Goal: Task Accomplishment & Management: Use online tool/utility

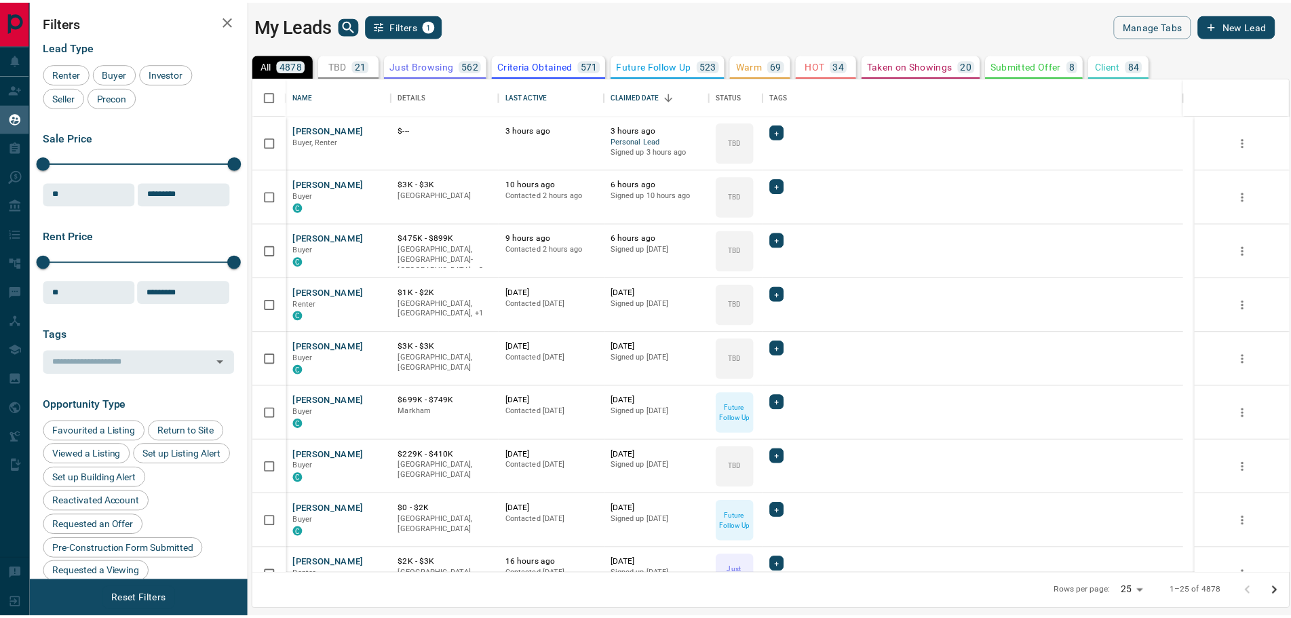
scroll to position [485, 1035]
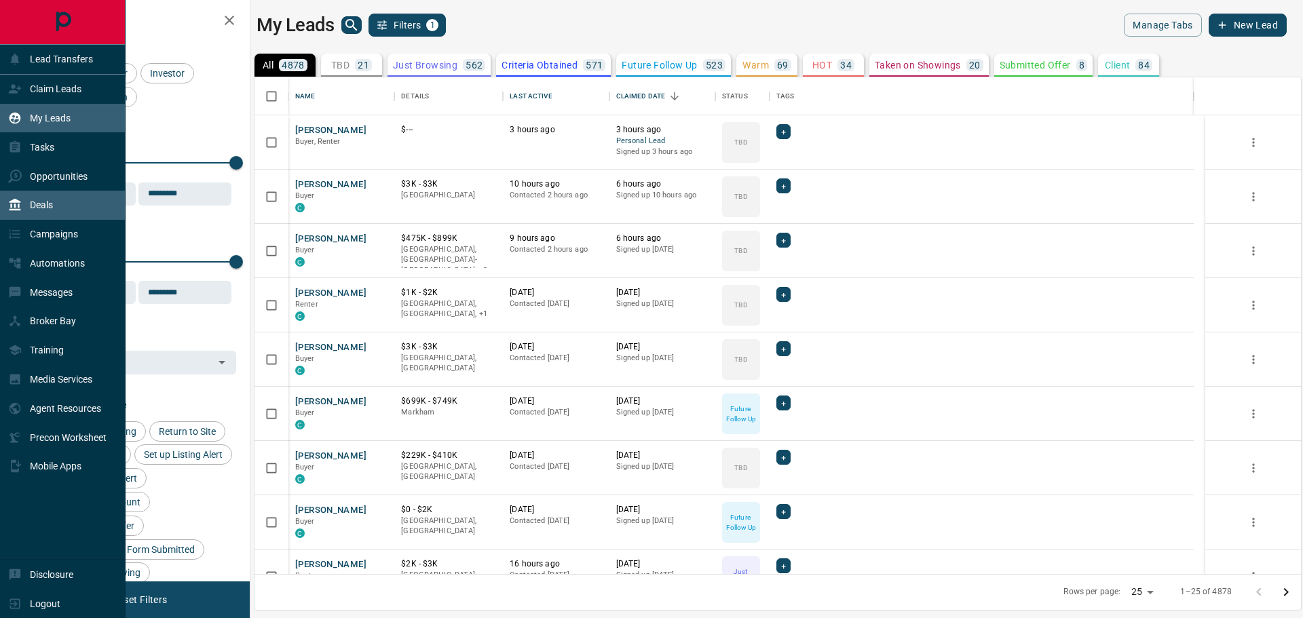
click at [41, 212] on div "Deals" at bounding box center [30, 205] width 45 height 22
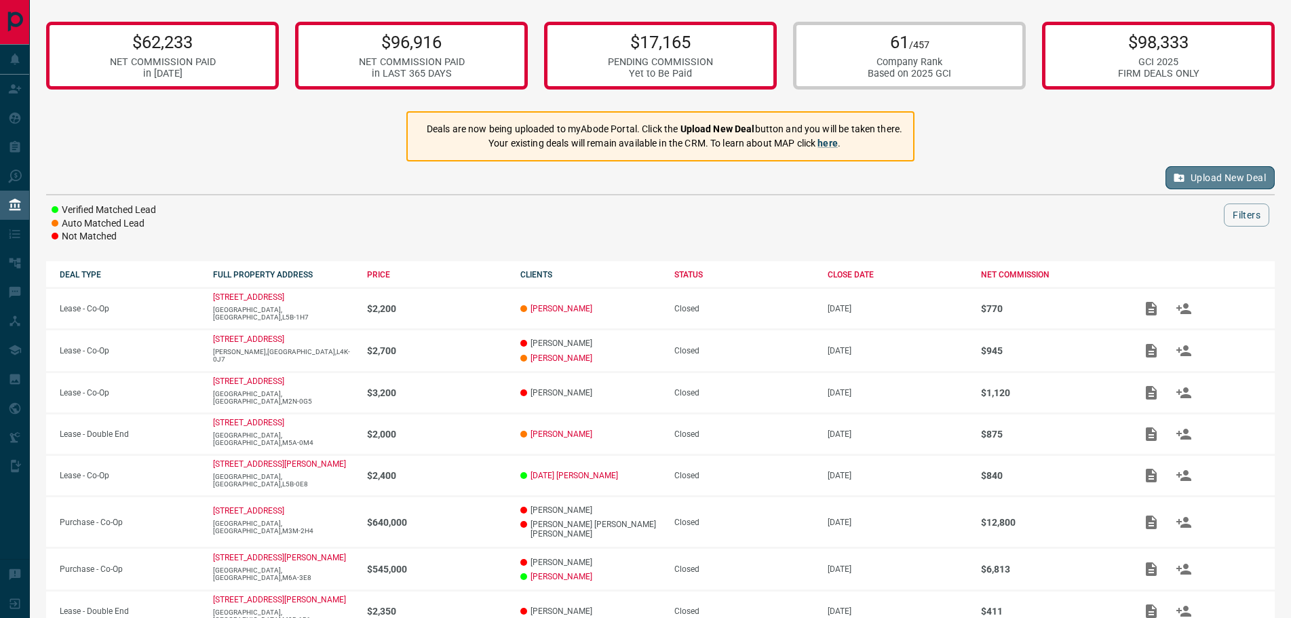
click at [1210, 179] on button "Upload New Deal" at bounding box center [1220, 177] width 109 height 23
click at [92, 126] on div "$62,233 NET COMMISSION PAID in [DATE] $96,916 NET COMMISSION PAID in LAST 365 D…" at bounding box center [661, 398] width 1262 height 796
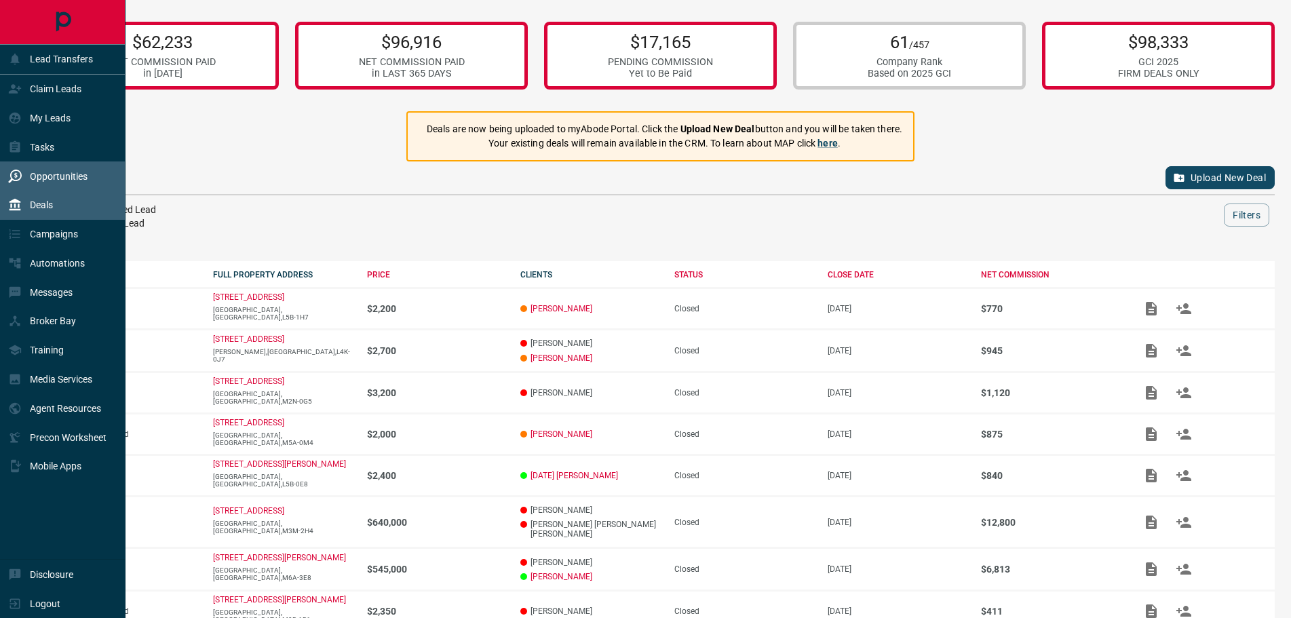
click at [38, 173] on p "Opportunities" at bounding box center [59, 176] width 58 height 11
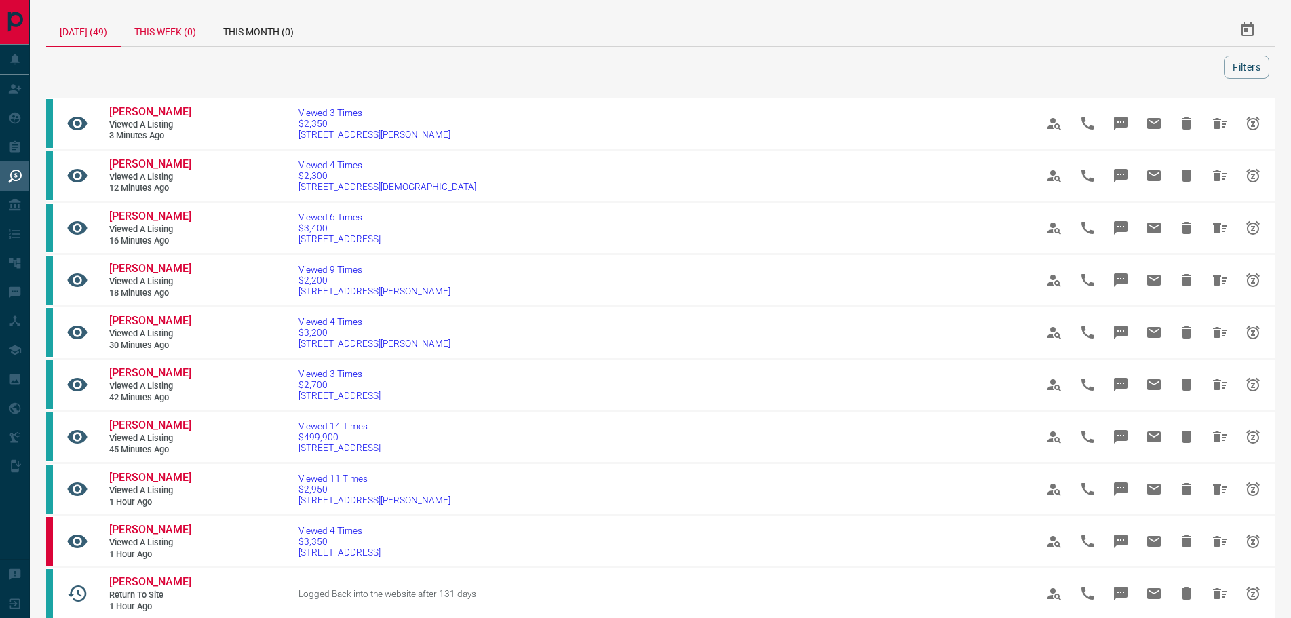
click at [164, 33] on div "This Week (0)" at bounding box center [165, 30] width 89 height 33
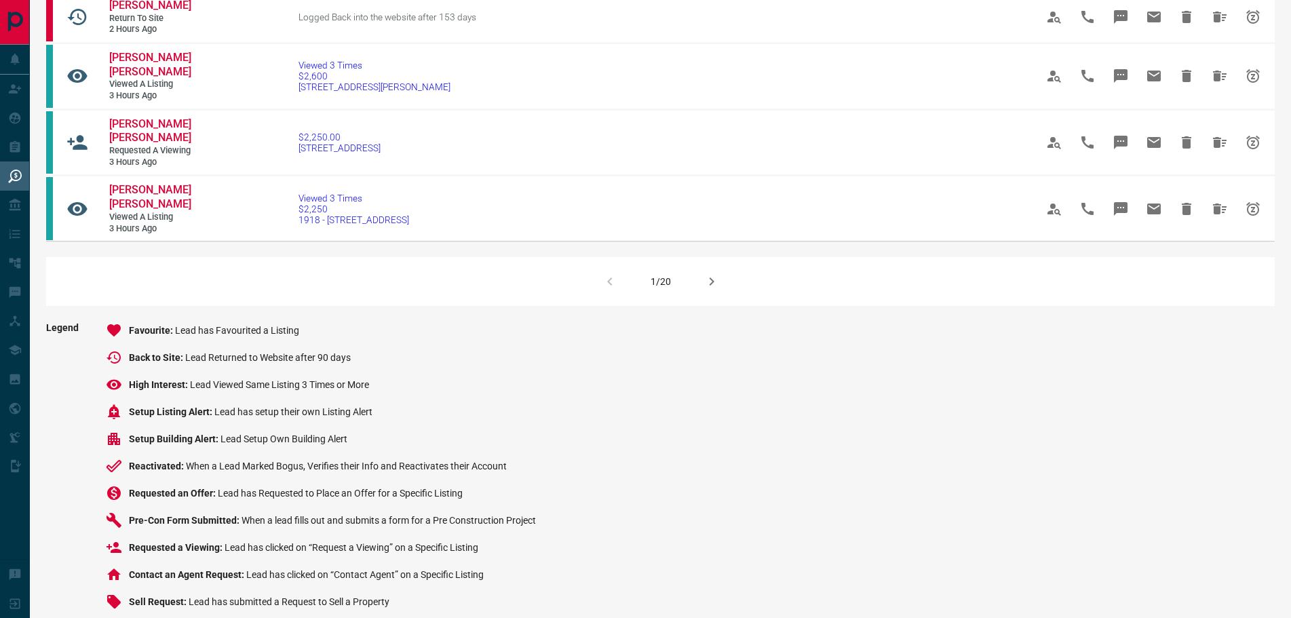
scroll to position [950, 0]
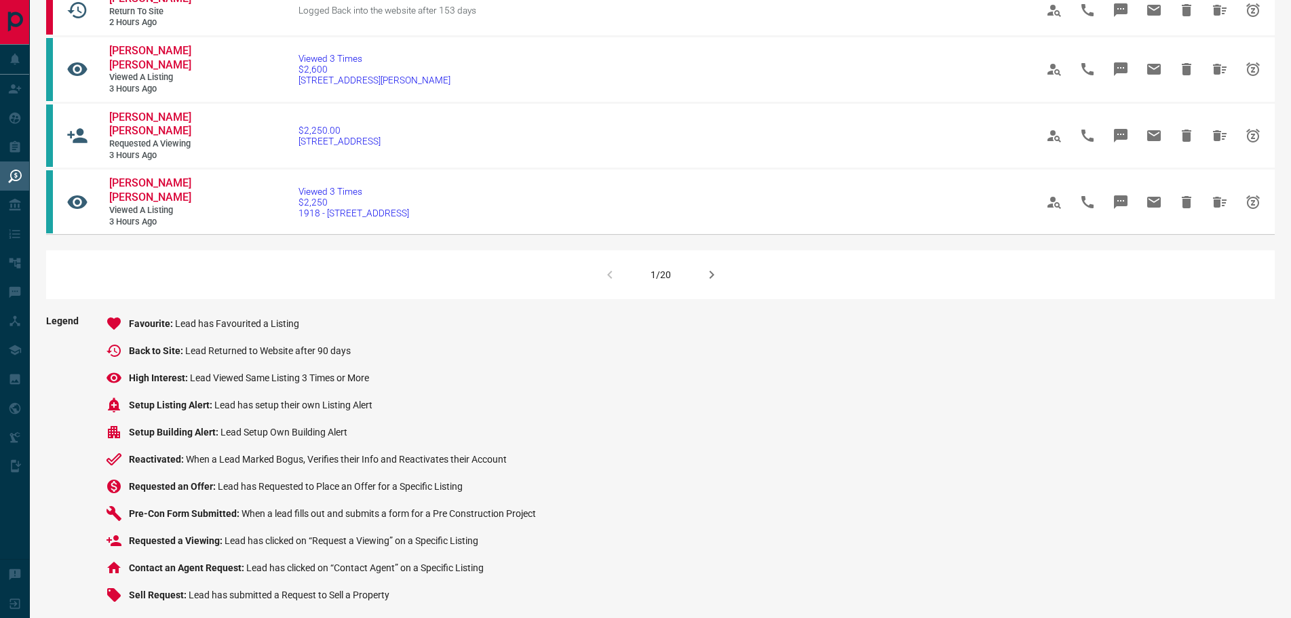
click at [705, 283] on icon "button" at bounding box center [712, 275] width 16 height 16
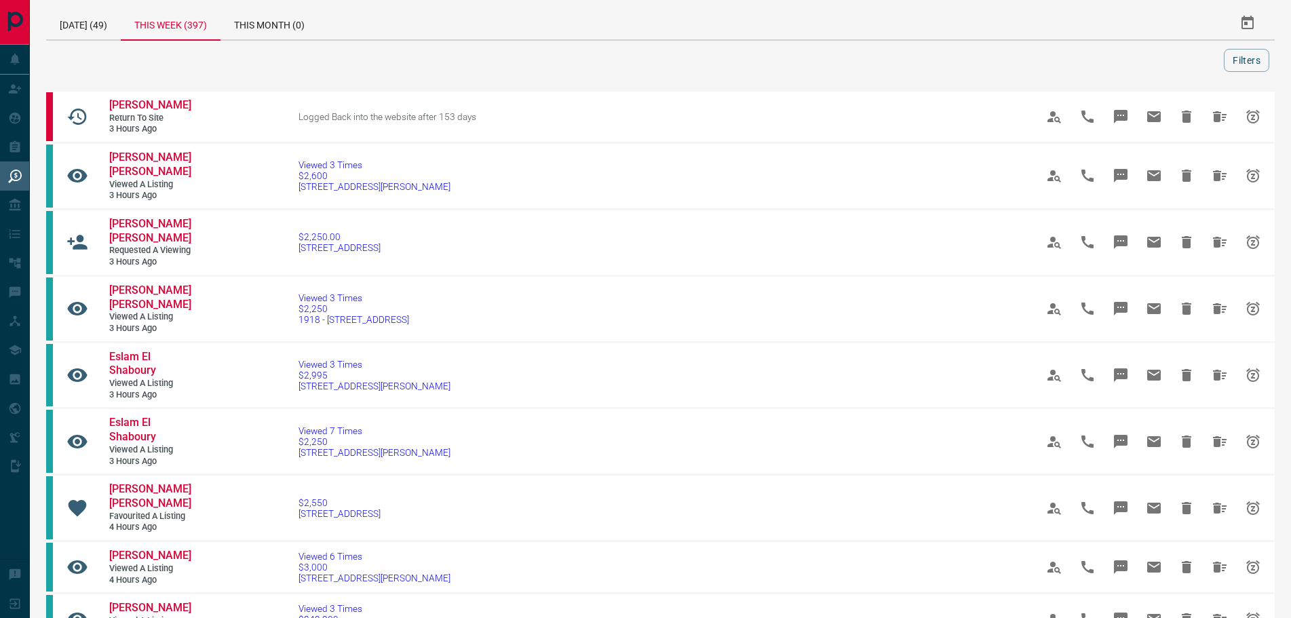
scroll to position [0, 0]
